Goal: Browse casually

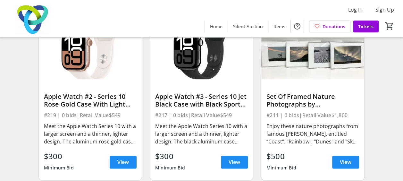
scroll to position [1607, 0]
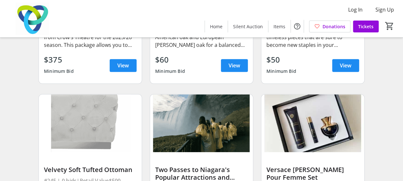
scroll to position [3909, 0]
